Goal: Task Accomplishment & Management: Use online tool/utility

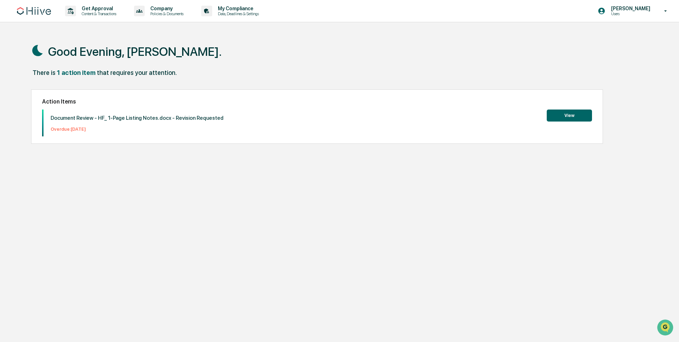
click at [557, 114] on button "View" at bounding box center [569, 116] width 45 height 12
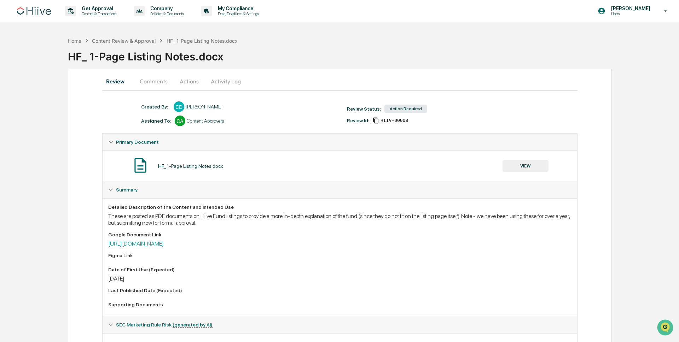
click at [188, 78] on button "Actions" at bounding box center [189, 81] width 32 height 17
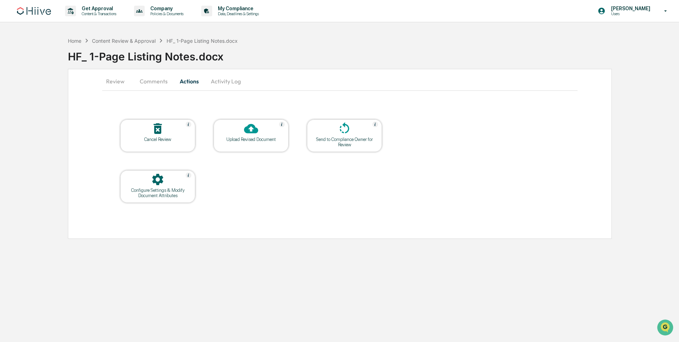
click at [361, 140] on div "Send to Compliance Owner for Review" at bounding box center [345, 142] width 64 height 11
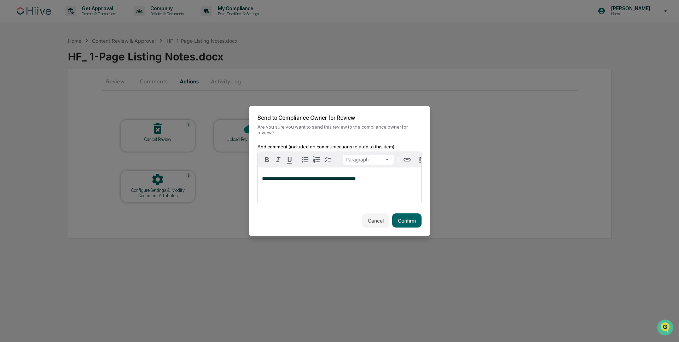
click at [417, 228] on div "Cancel Confirm" at bounding box center [339, 220] width 181 height 31
click at [260, 178] on div "**********" at bounding box center [339, 185] width 163 height 35
click at [272, 191] on div "[PERSON_NAME]" at bounding box center [285, 190] width 46 height 9
click at [415, 220] on button "Confirm" at bounding box center [406, 221] width 29 height 14
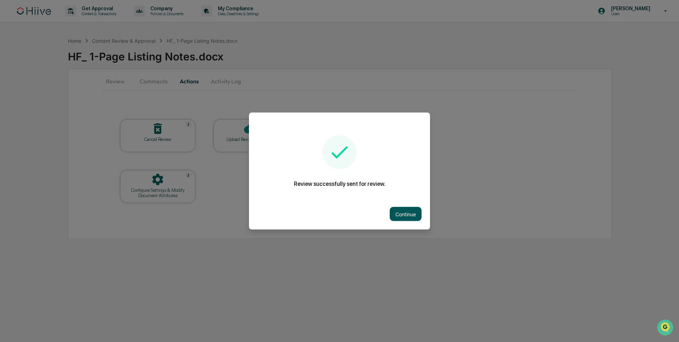
click at [413, 221] on button "Continue" at bounding box center [406, 214] width 32 height 14
